Goal: Information Seeking & Learning: Learn about a topic

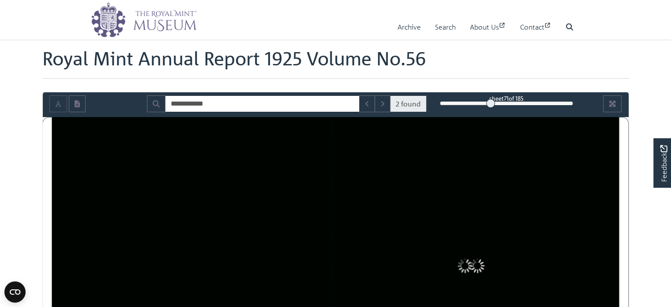
drag, startPoint x: 572, startPoint y: 105, endPoint x: 491, endPoint y: 109, distance: 81.3
click at [491, 109] on div "sheet 71 of 185 71 **" at bounding box center [506, 103] width 146 height 17
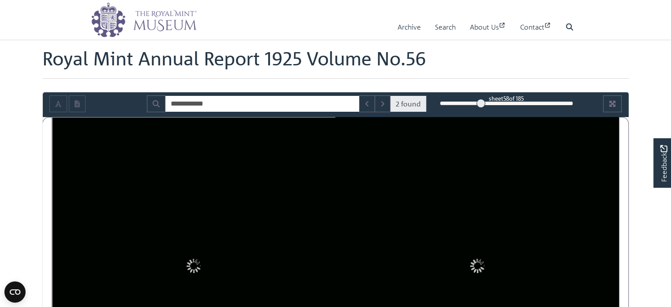
drag, startPoint x: 490, startPoint y: 104, endPoint x: 481, endPoint y: 105, distance: 9.3
click at [481, 105] on div at bounding box center [481, 103] width 9 height 9
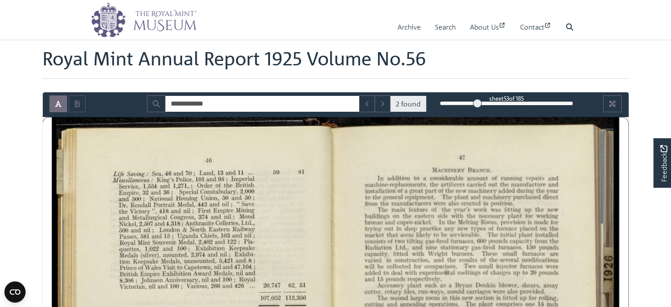
click at [477, 102] on div at bounding box center [477, 103] width 9 height 9
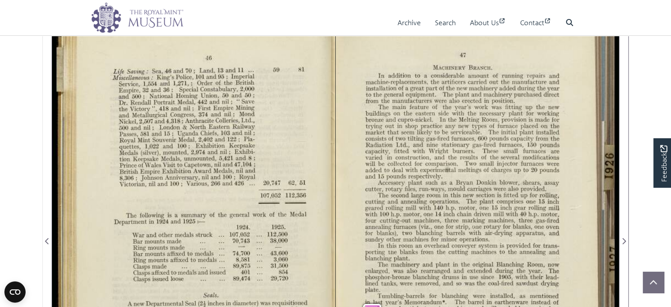
scroll to position [88, 0]
